Goal: Transaction & Acquisition: Purchase product/service

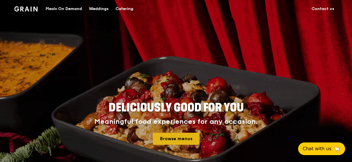
click at [181, 138] on link "Browse menus" at bounding box center [176, 139] width 47 height 12
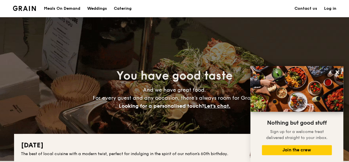
click at [126, 9] on h1 "Catering" at bounding box center [123, 8] width 18 height 17
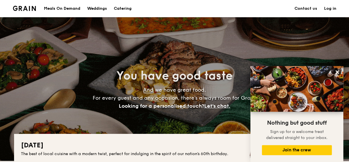
click at [126, 8] on h1 "Catering" at bounding box center [123, 8] width 18 height 17
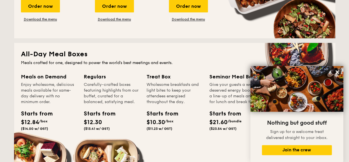
scroll to position [402, 0]
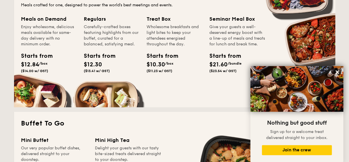
click at [37, 61] on span "$12.84" at bounding box center [30, 64] width 18 height 7
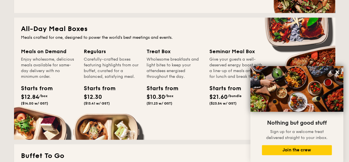
scroll to position [344, 0]
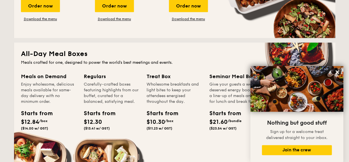
click at [51, 56] on h2 "All-Day Meal Boxes" at bounding box center [174, 53] width 307 height 9
click at [337, 72] on icon at bounding box center [337, 71] width 5 height 5
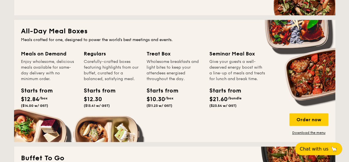
scroll to position [402, 0]
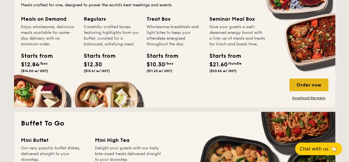
click at [312, 85] on div "Order now" at bounding box center [308, 84] width 39 height 13
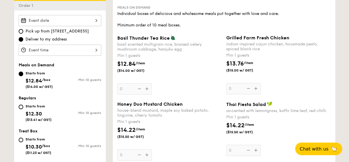
scroll to position [150, 0]
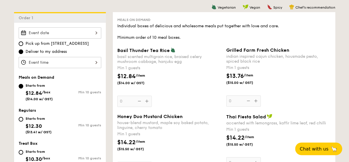
click at [256, 59] on div "indian inspired cajun chicken, housmade pesto, spiced black rice" at bounding box center [278, 59] width 104 height 10
click at [256, 95] on input "0" at bounding box center [243, 100] width 34 height 11
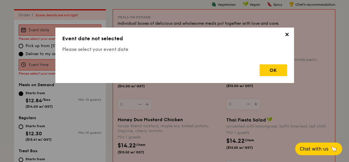
scroll to position [153, 0]
click at [278, 69] on div "OK" at bounding box center [274, 70] width 28 height 12
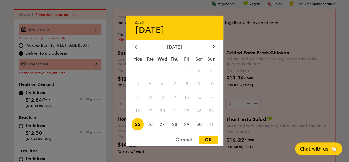
click at [73, 31] on div "2025 Aug 25 August 2025 Mon Tue Wed Thu Fri Sat Sun 1 2 3 4 5 6 7 8 9 10 11 12 …" at bounding box center [60, 29] width 83 height 11
click at [303, 71] on div at bounding box center [174, 81] width 349 height 162
